Goal: Navigation & Orientation: Understand site structure

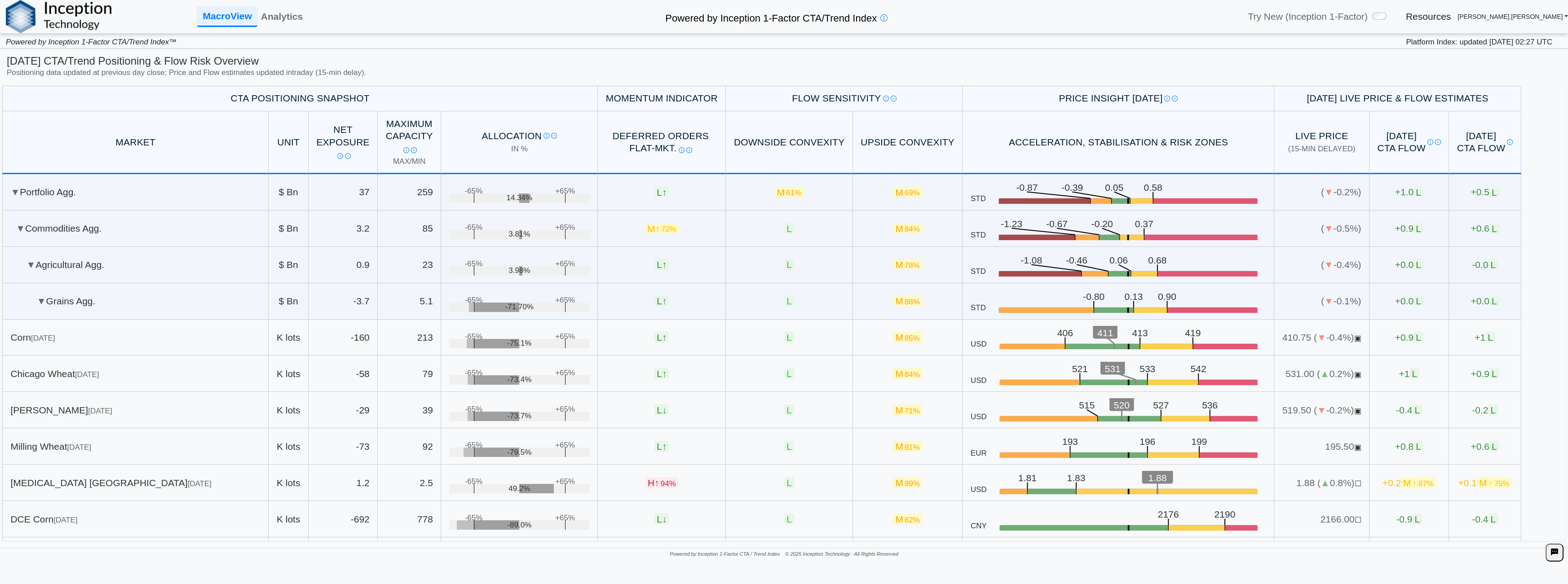
click at [776, 24] on h2 "Powered by Inception 1-Factor CTA/Trend Index" at bounding box center [771, 16] width 219 height 16
click at [231, 23] on link "MacroView" at bounding box center [227, 16] width 60 height 21
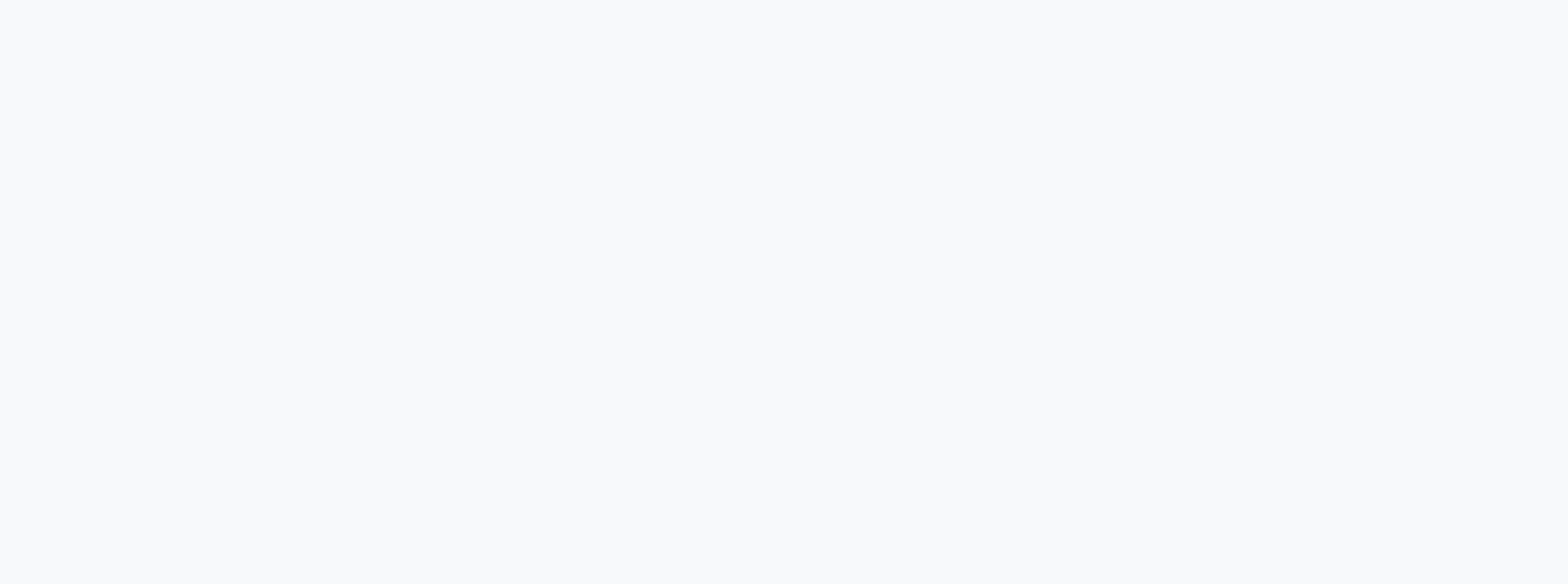
click at [921, 15] on html "Loading..." at bounding box center [784, 7] width 1568 height 15
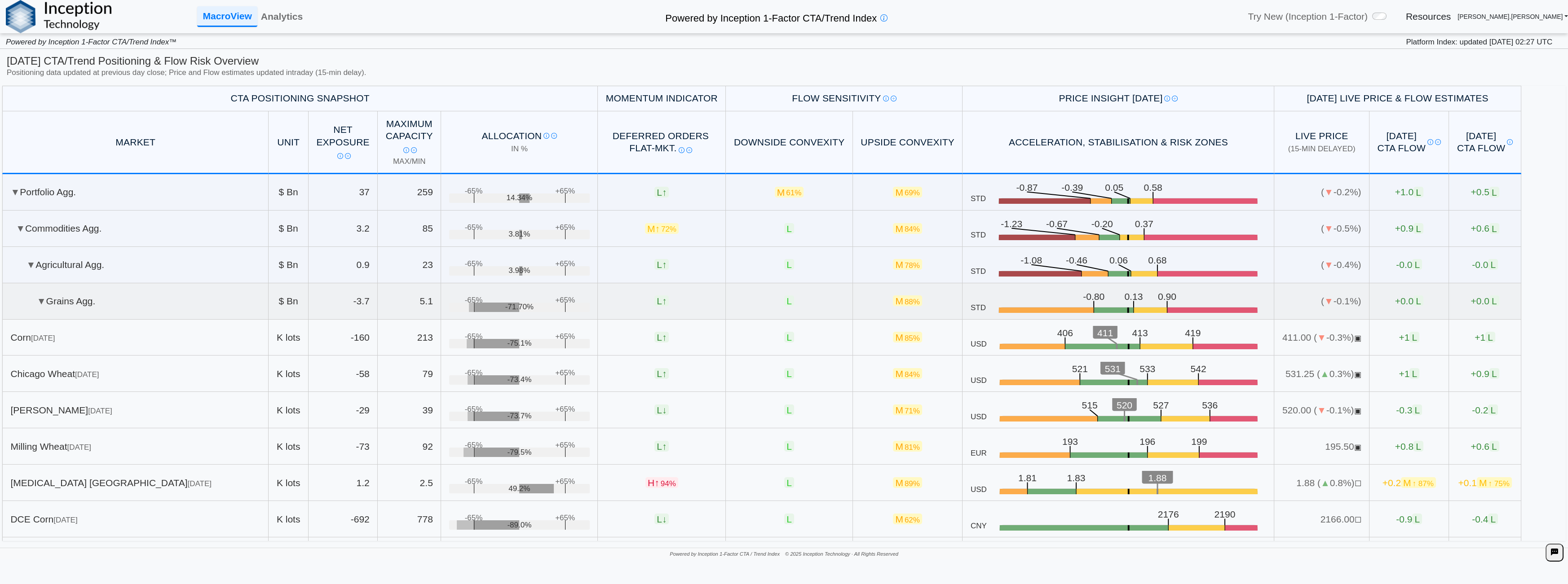
click at [105, 292] on td "▼ Grains Agg." at bounding box center [136, 302] width 267 height 36
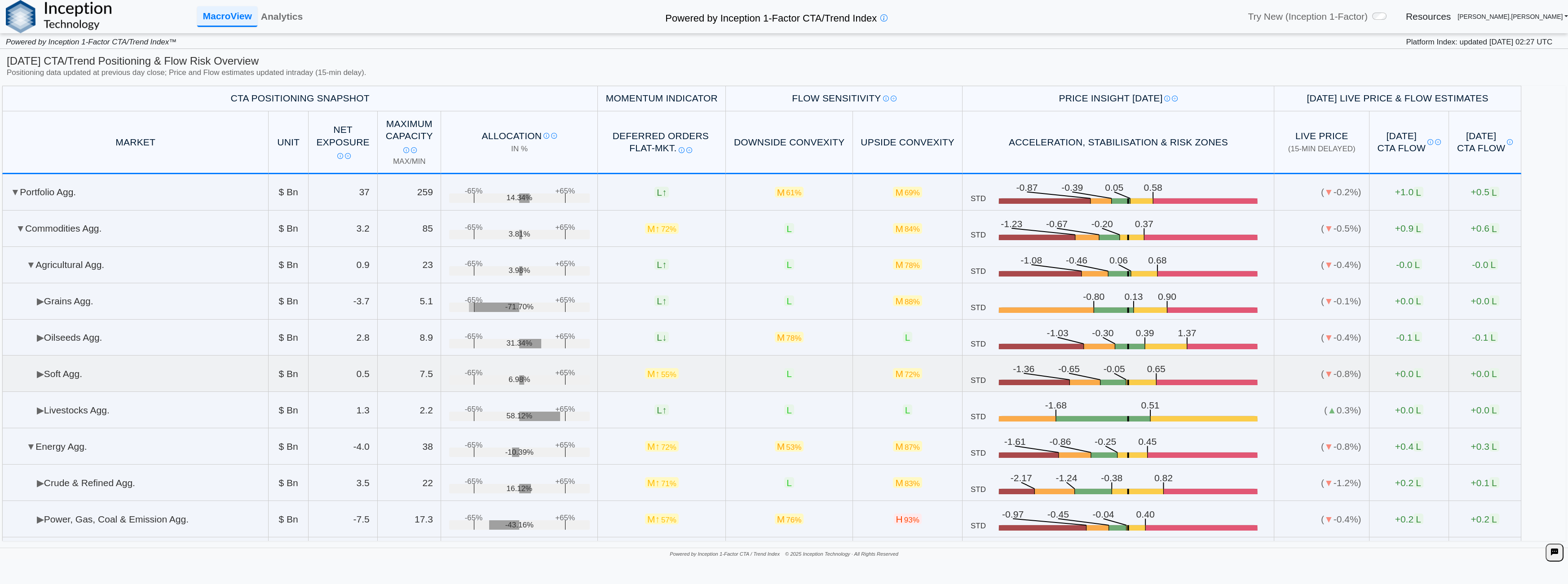
click at [68, 362] on td "▶ Soft Agg." at bounding box center [136, 374] width 267 height 36
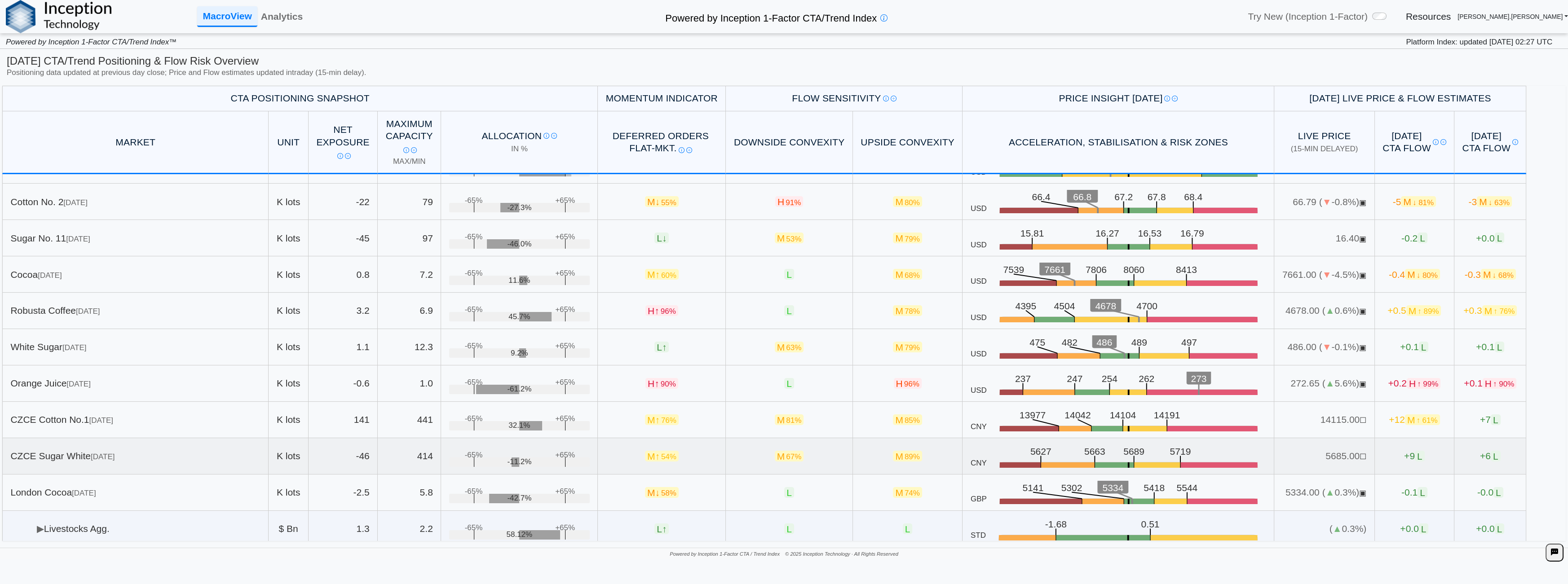
scroll to position [285, 0]
